Goal: Transaction & Acquisition: Purchase product/service

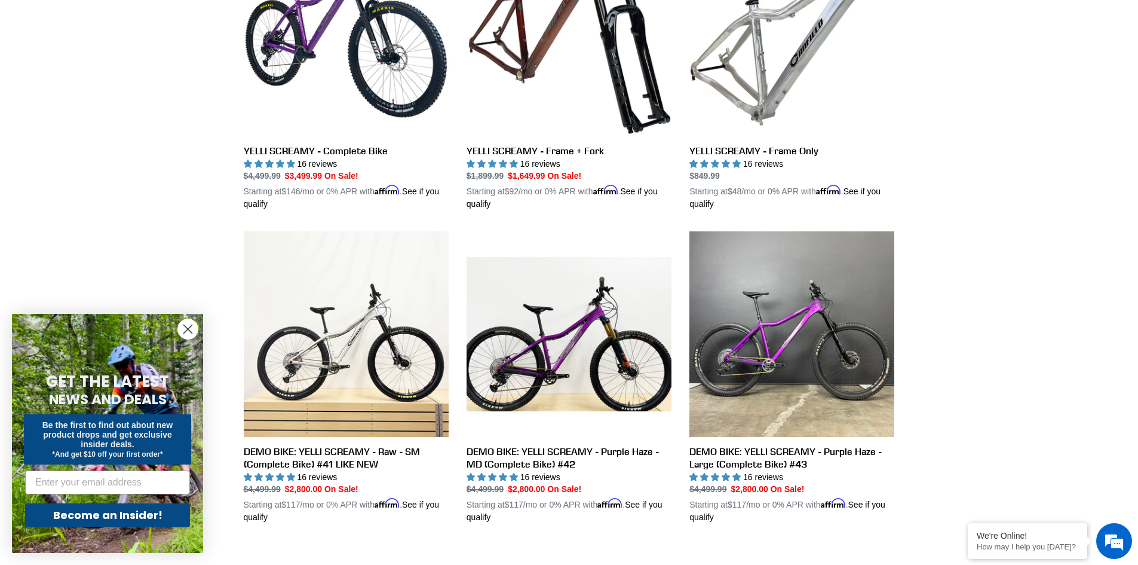
scroll to position [139, 0]
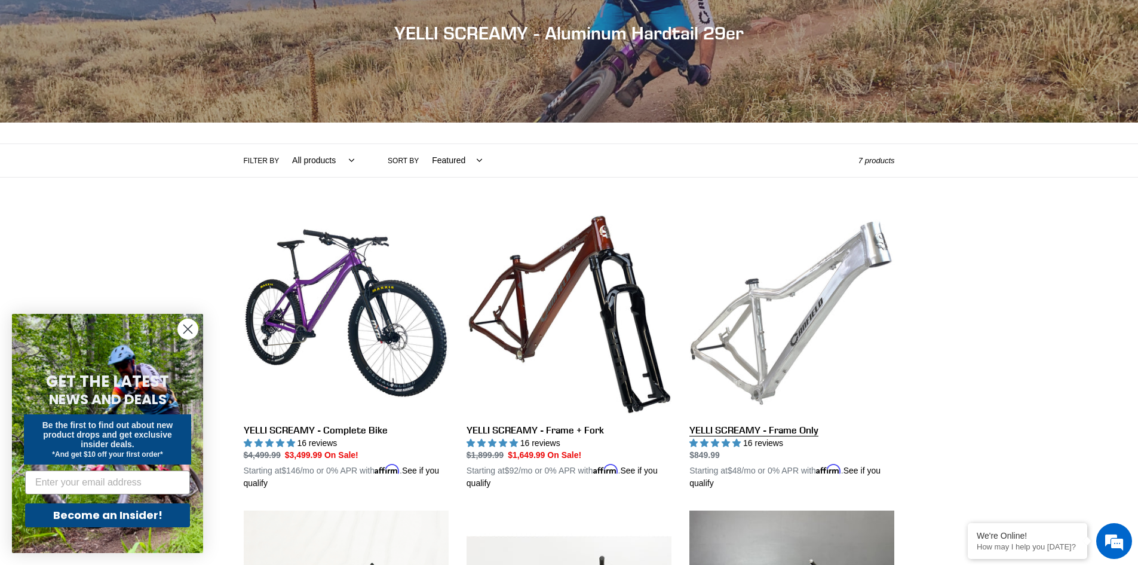
click at [819, 300] on link "YELLI SCREAMY - Frame Only" at bounding box center [792, 350] width 205 height 280
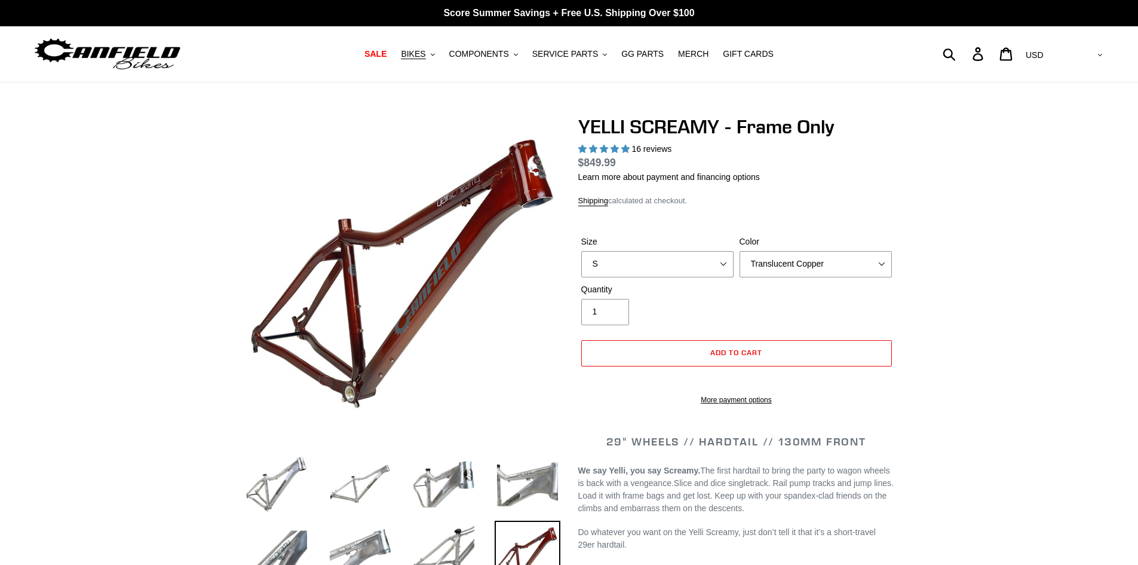
select select "highest-rating"
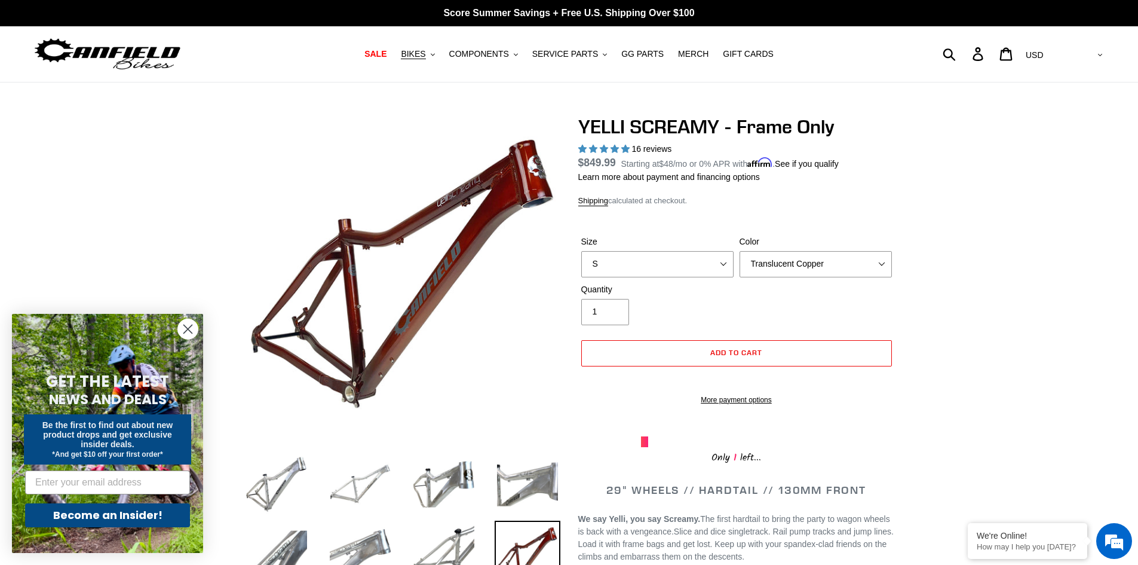
click at [368, 485] on img at bounding box center [360, 484] width 66 height 66
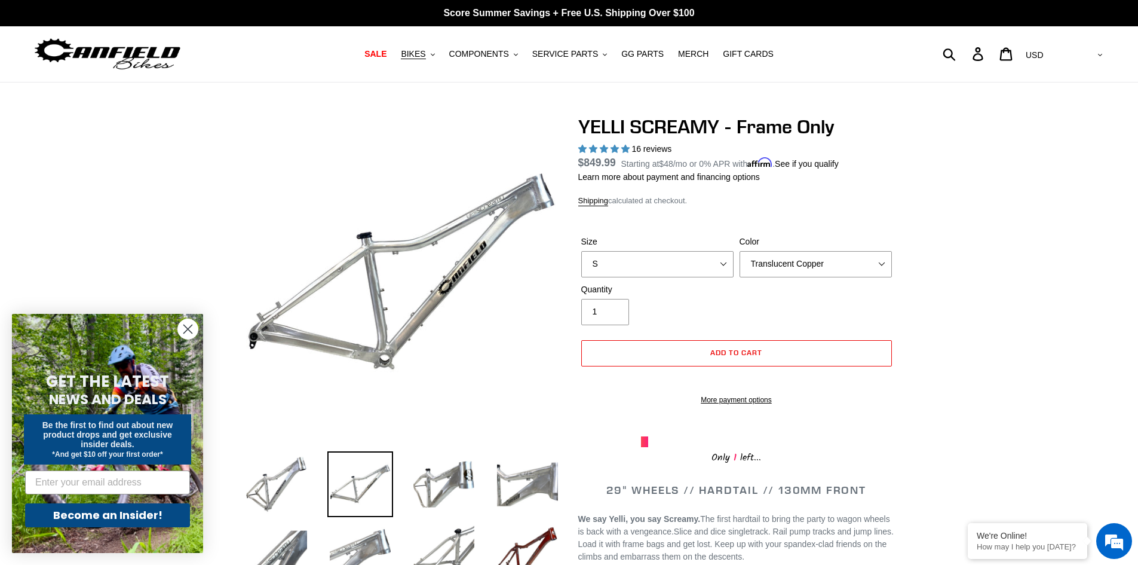
scroll to position [139, 0]
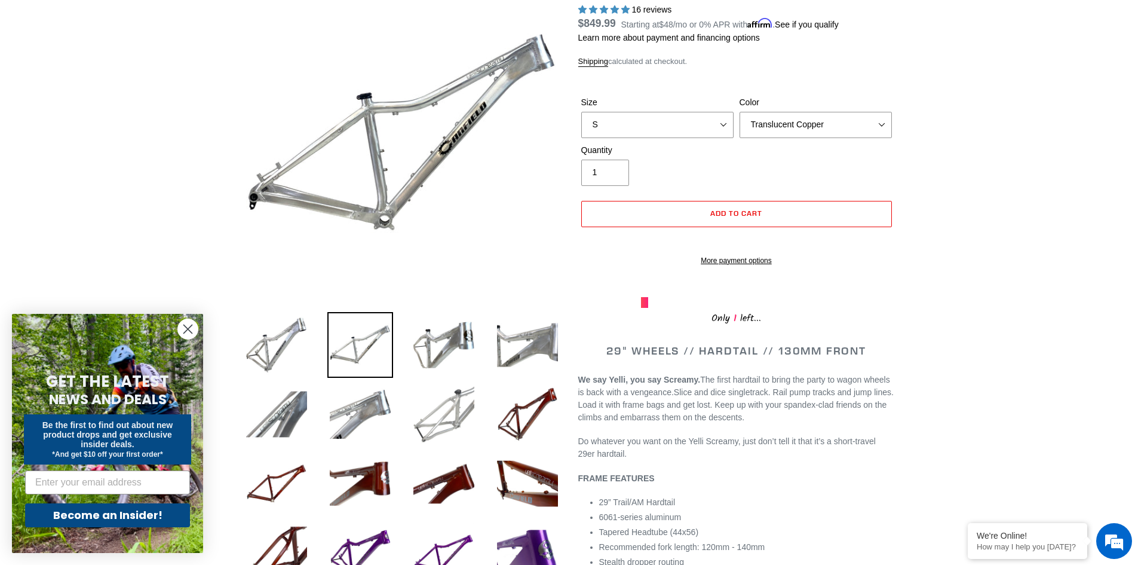
click at [448, 415] on img at bounding box center [444, 414] width 66 height 66
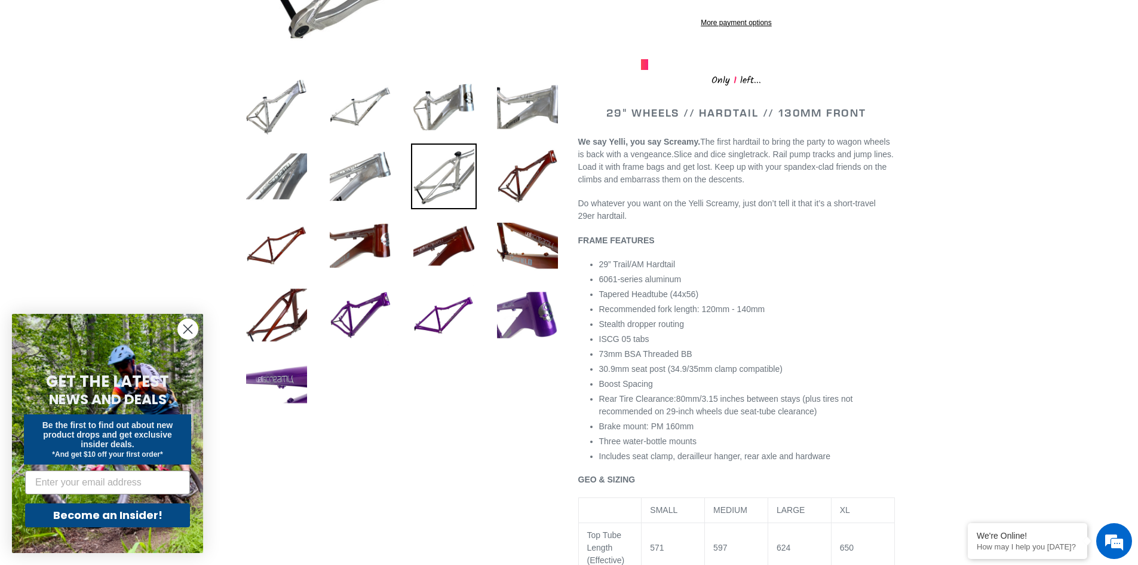
scroll to position [418, 0]
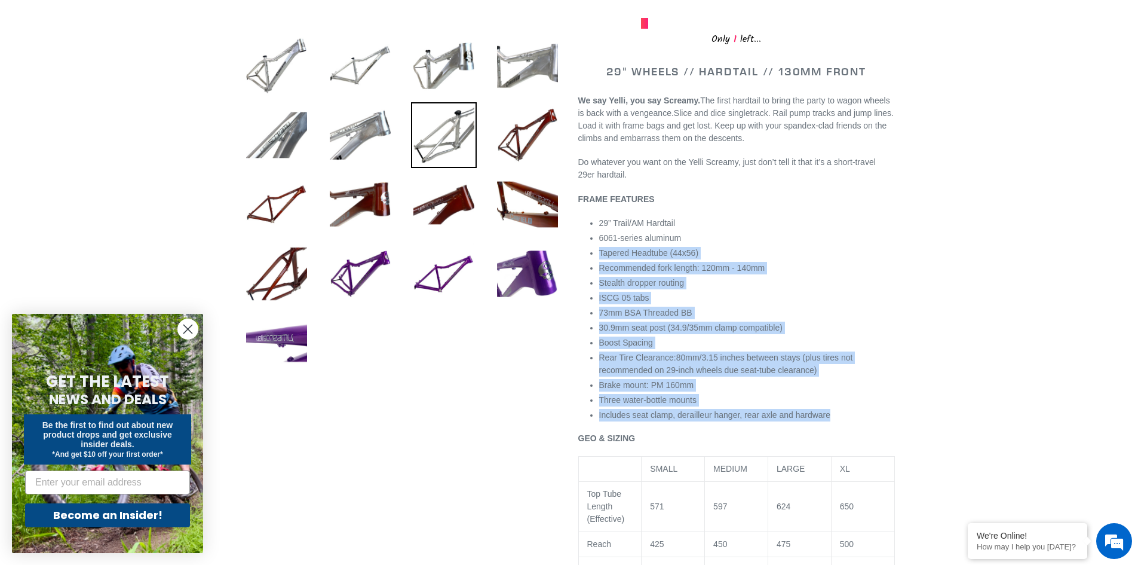
drag, startPoint x: 848, startPoint y: 429, endPoint x: 739, endPoint y: 228, distance: 228.6
click at [737, 231] on ul "29” Trail/AM Hardtail 6061-series aluminum Tapered Headtube (44x56) Recommended…" at bounding box center [747, 319] width 296 height 204
drag, startPoint x: 869, startPoint y: 435, endPoint x: 779, endPoint y: 267, distance: 190.6
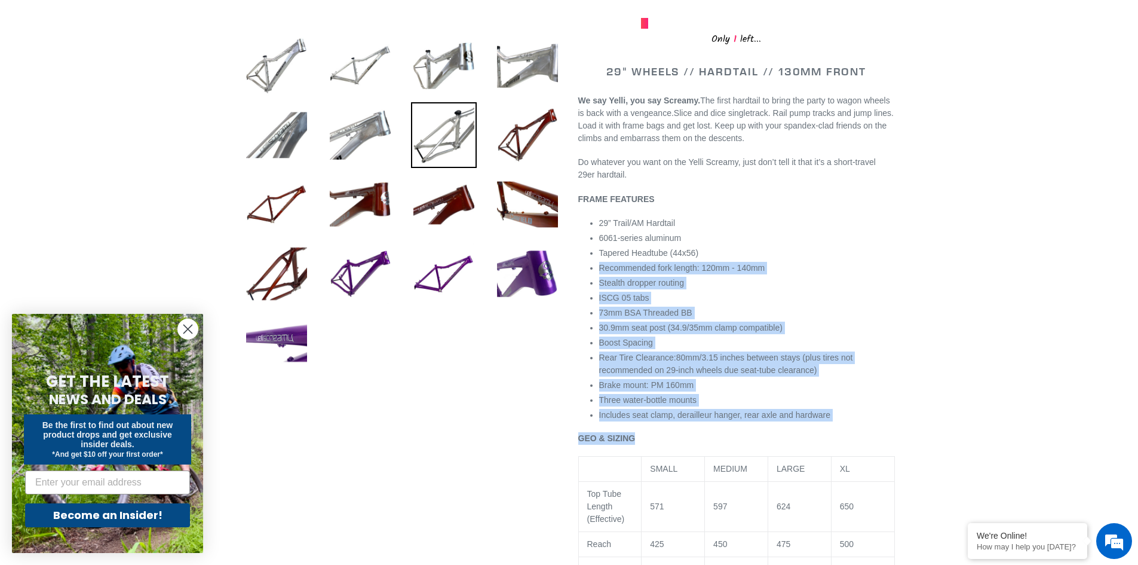
click at [779, 259] on li "Tapered Headtube (44x56)" at bounding box center [747, 253] width 296 height 13
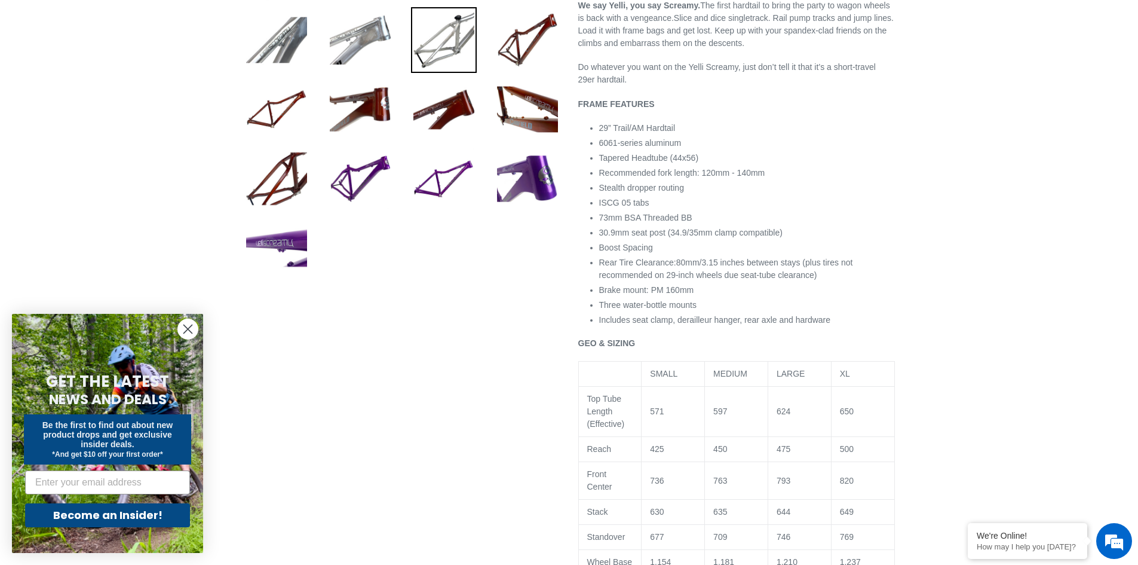
scroll to position [558, 0]
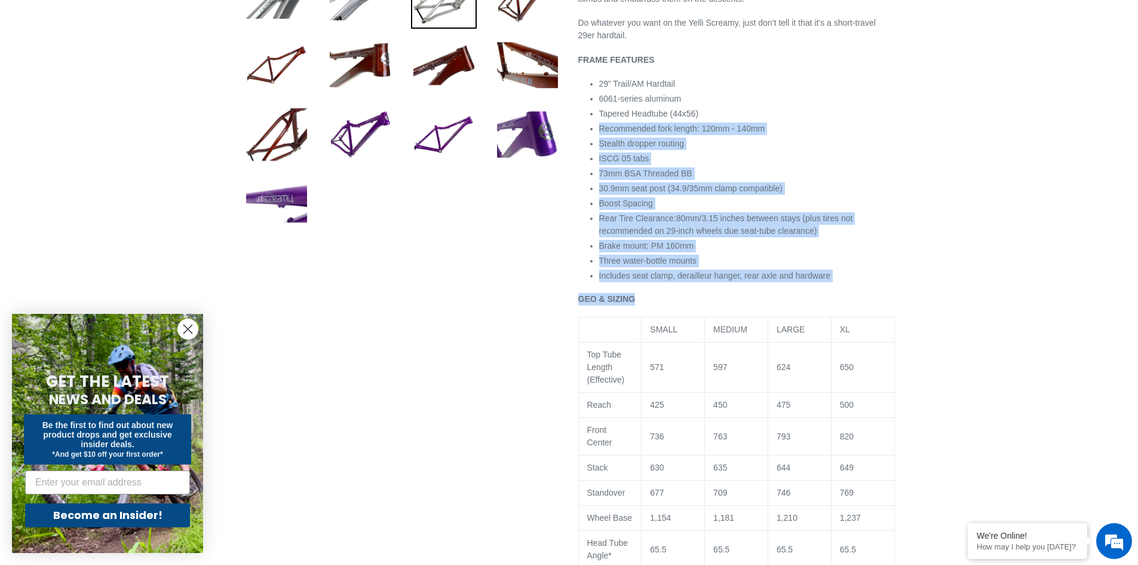
drag, startPoint x: 892, startPoint y: 298, endPoint x: 758, endPoint y: 108, distance: 232.4
click at [758, 112] on div "29" WHEELS // HARDTAIL // 130MM FRONT We say Yelli, you say Screamy. The first …" at bounding box center [736, 487] width 317 height 1122
click at [758, 105] on li "6061-series aluminum" at bounding box center [747, 99] width 296 height 13
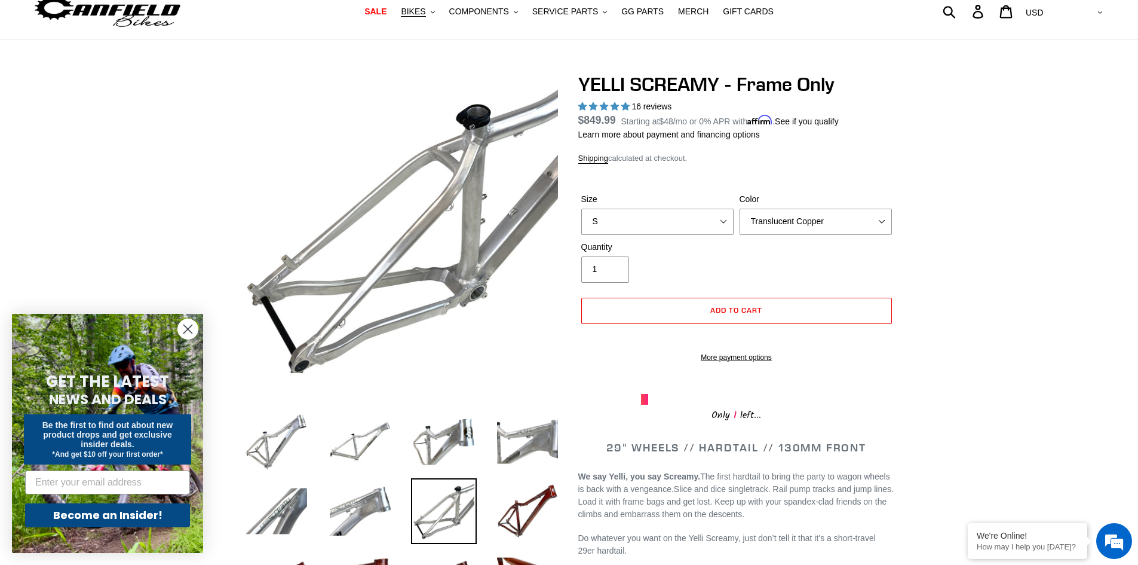
scroll to position [0, 0]
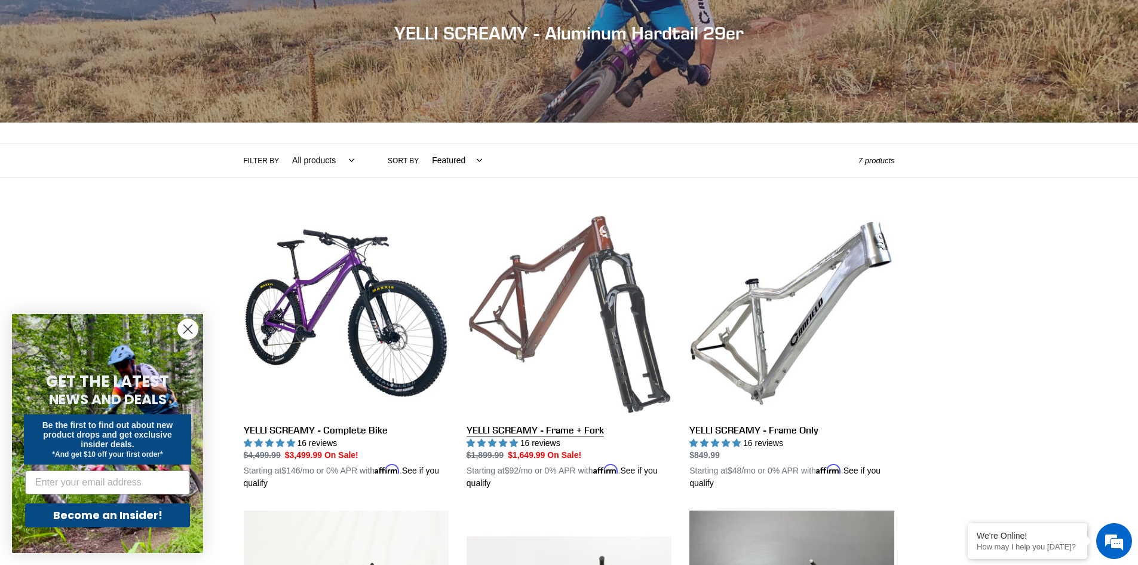
click at [546, 261] on link "YELLI SCREAMY - Frame + Fork" at bounding box center [569, 350] width 205 height 280
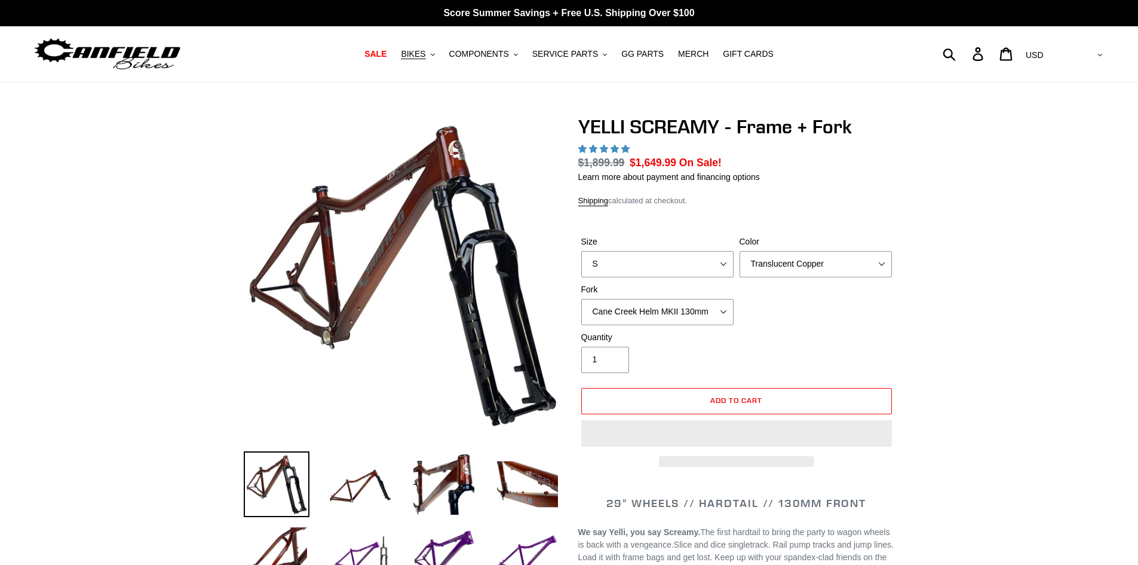
select select "highest-rating"
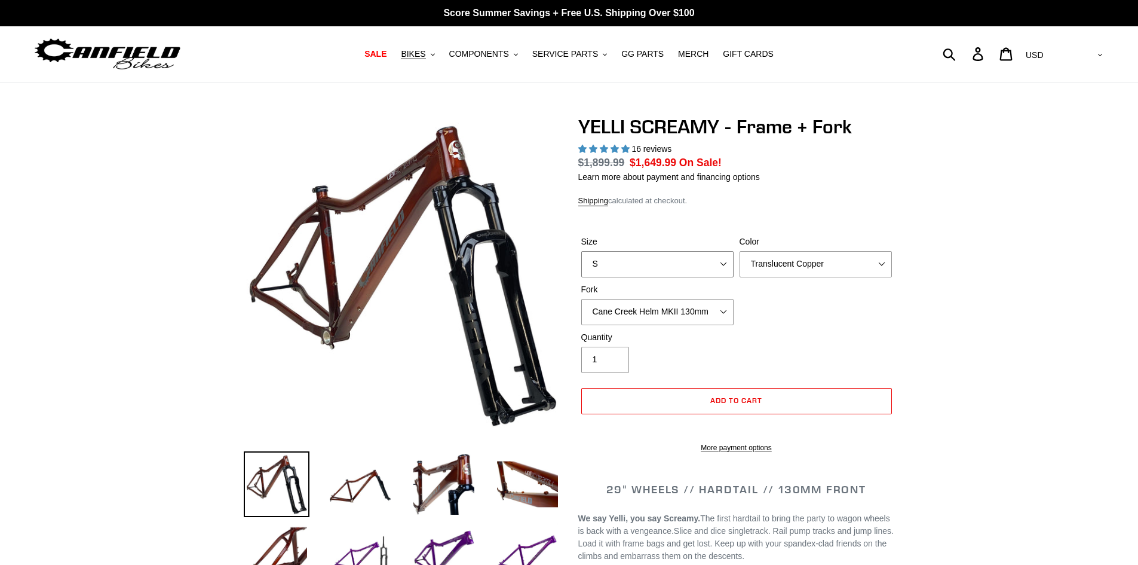
click at [671, 268] on select "S M L XL" at bounding box center [657, 264] width 152 height 26
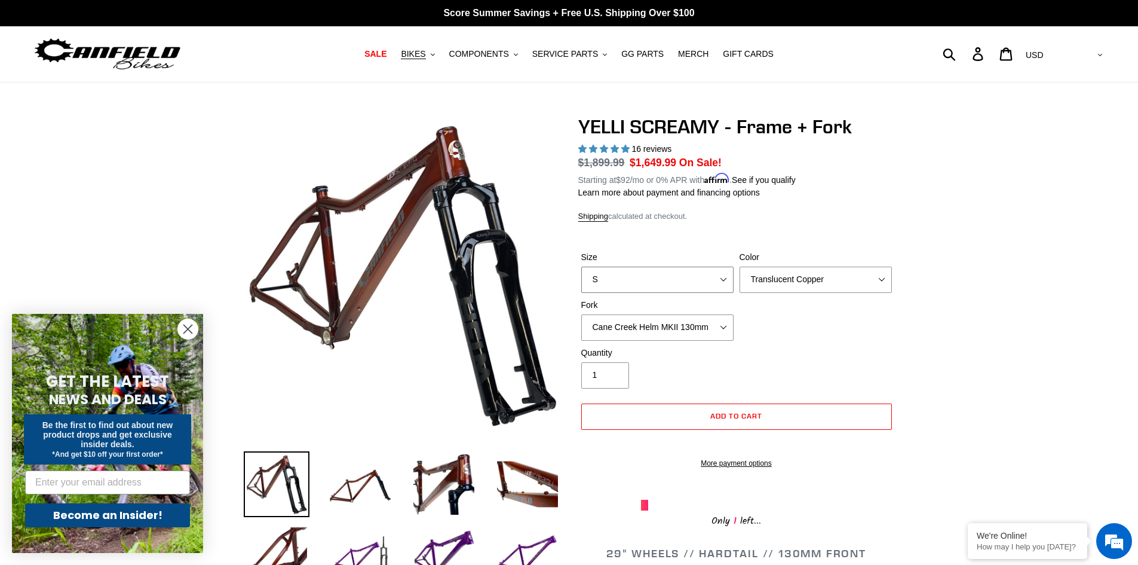
select select "L"
click at [581, 267] on select "S M L XL" at bounding box center [657, 280] width 152 height 26
click at [833, 351] on div "Quantity 1" at bounding box center [736, 371] width 317 height 48
click at [701, 324] on select "Cane Creek Helm MKII 130mm Fox 34 SL Factory Grip X 130mm RockShox Pike Ultimat…" at bounding box center [657, 327] width 152 height 26
click at [581, 314] on select "Cane Creek Helm MKII 130mm Fox 34 SL Factory Grip X 130mm RockShox Pike Ultimat…" at bounding box center [657, 327] width 152 height 26
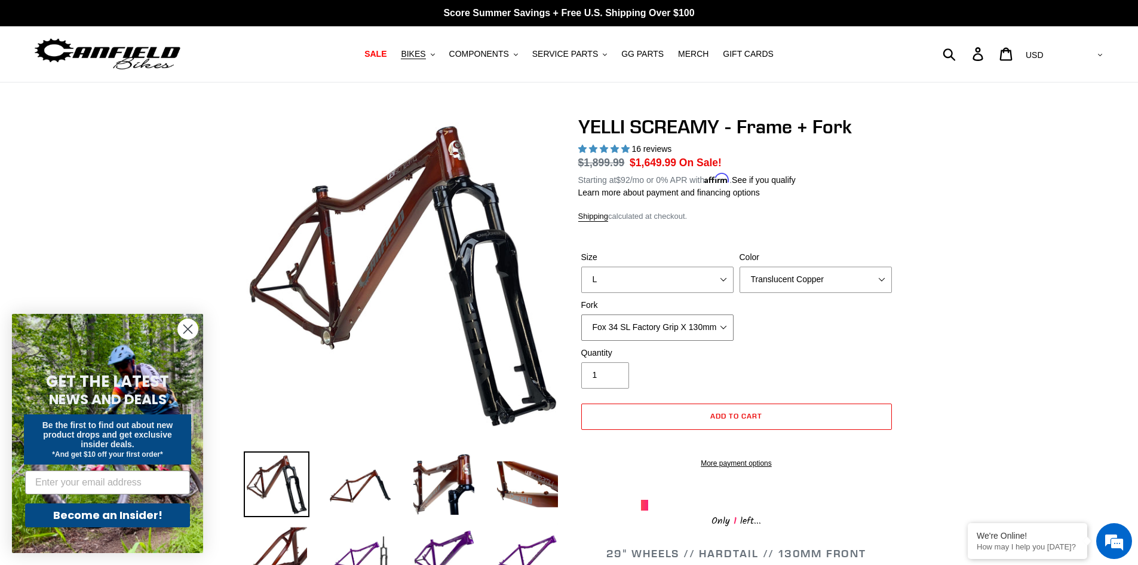
click at [712, 319] on select "Cane Creek Helm MKII 130mm Fox 34 SL Factory Grip X 130mm RockShox Pike Ultimat…" at bounding box center [657, 327] width 152 height 26
click at [581, 314] on select "Cane Creek Helm MKII 130mm Fox 34 SL Factory Grip X 130mm RockShox Pike Ultimat…" at bounding box center [657, 327] width 152 height 26
click at [713, 330] on select "Cane Creek Helm MKII 130mm Fox 34 SL Factory Grip X 130mm RockShox Pike Ultimat…" at bounding box center [657, 327] width 152 height 26
click at [581, 314] on select "Cane Creek Helm MKII 130mm Fox 34 SL Factory Grip X 130mm RockShox Pike Ultimat…" at bounding box center [657, 327] width 152 height 26
click at [698, 323] on select "Cane Creek Helm MKII 130mm Fox 34 SL Factory Grip X 130mm RockShox Pike Ultimat…" at bounding box center [657, 327] width 152 height 26
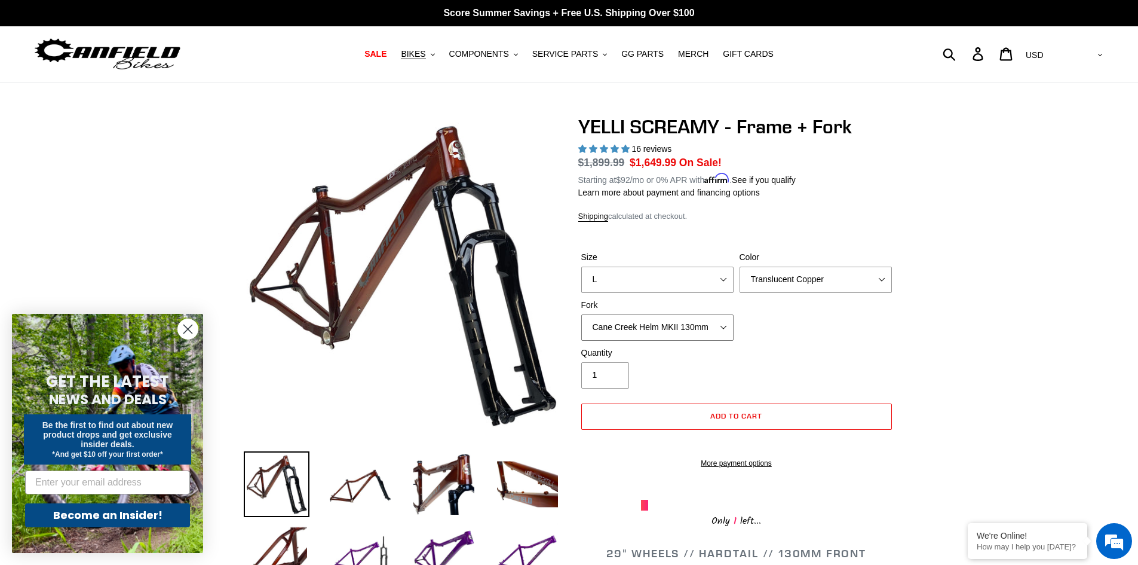
click at [581, 314] on select "Cane Creek Helm MKII 130mm Fox 34 SL Factory Grip X 130mm RockShox Pike Ultimat…" at bounding box center [657, 327] width 152 height 26
click at [702, 323] on select "Cane Creek Helm MKII 130mm Fox 34 SL Factory Grip X 130mm RockShox Pike Ultimat…" at bounding box center [657, 327] width 152 height 26
select select "Fox 34 SL Factory Grip X 130mm"
click at [581, 314] on select "Cane Creek Helm MKII 130mm Fox 34 SL Factory Grip X 130mm RockShox Pike Ultimat…" at bounding box center [657, 327] width 152 height 26
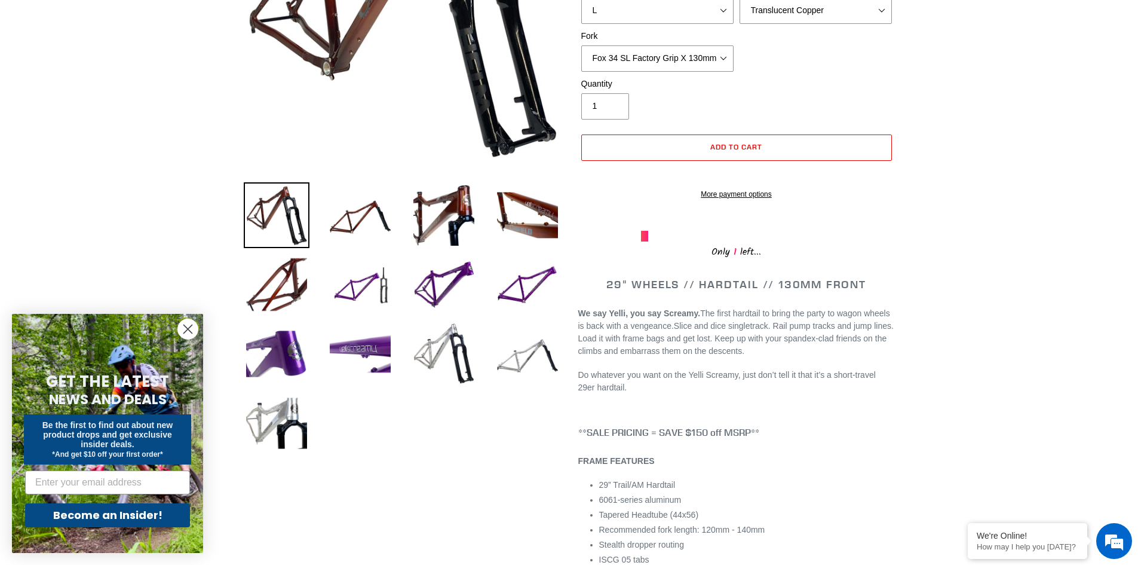
scroll to position [279, 0]
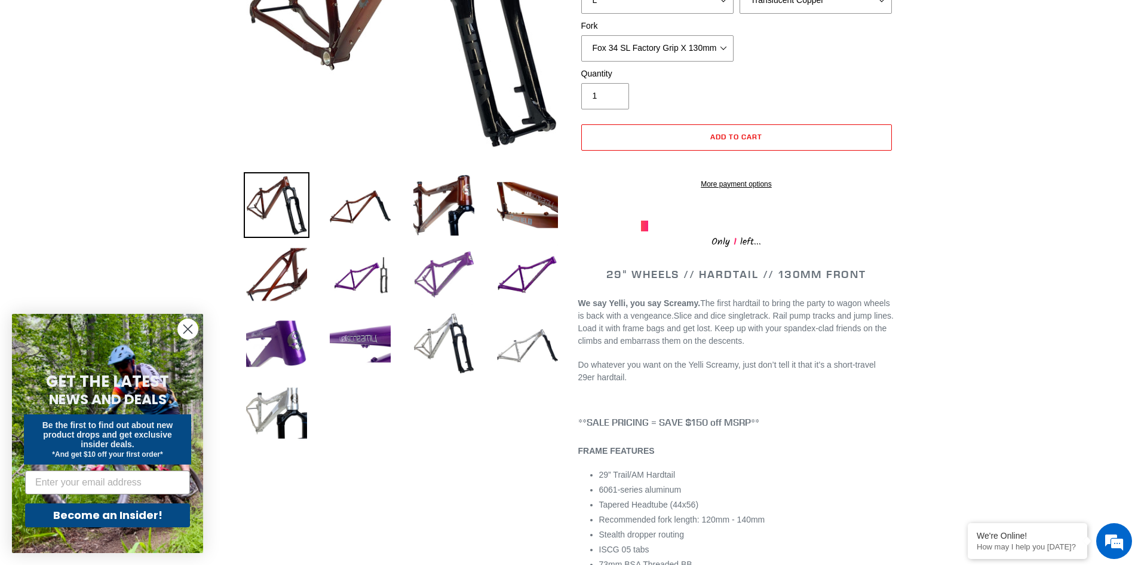
click at [428, 274] on img at bounding box center [444, 274] width 66 height 66
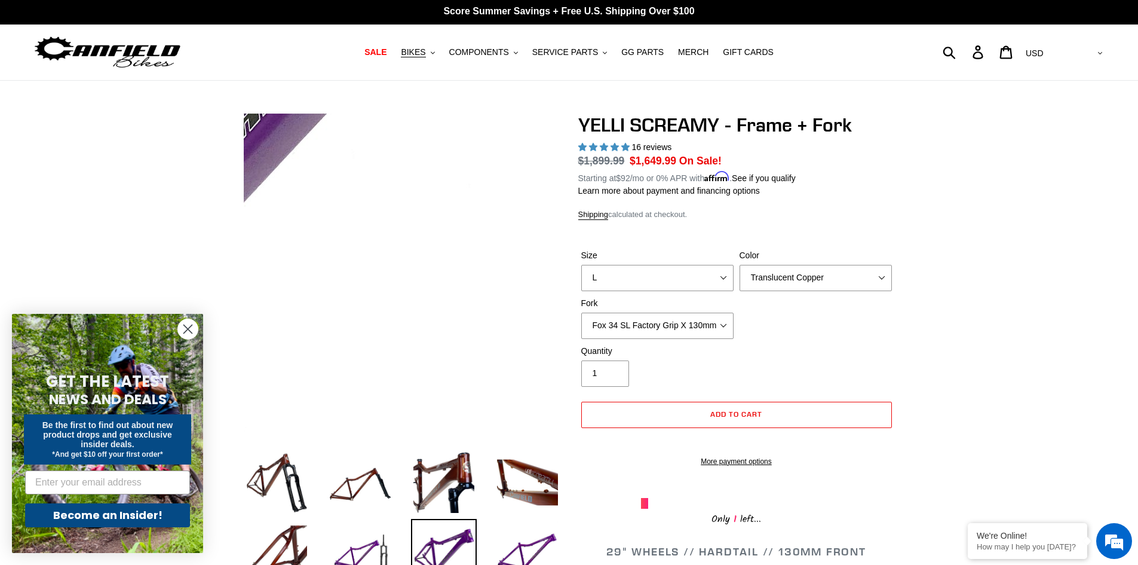
scroll to position [0, 0]
